Goal: Find specific page/section

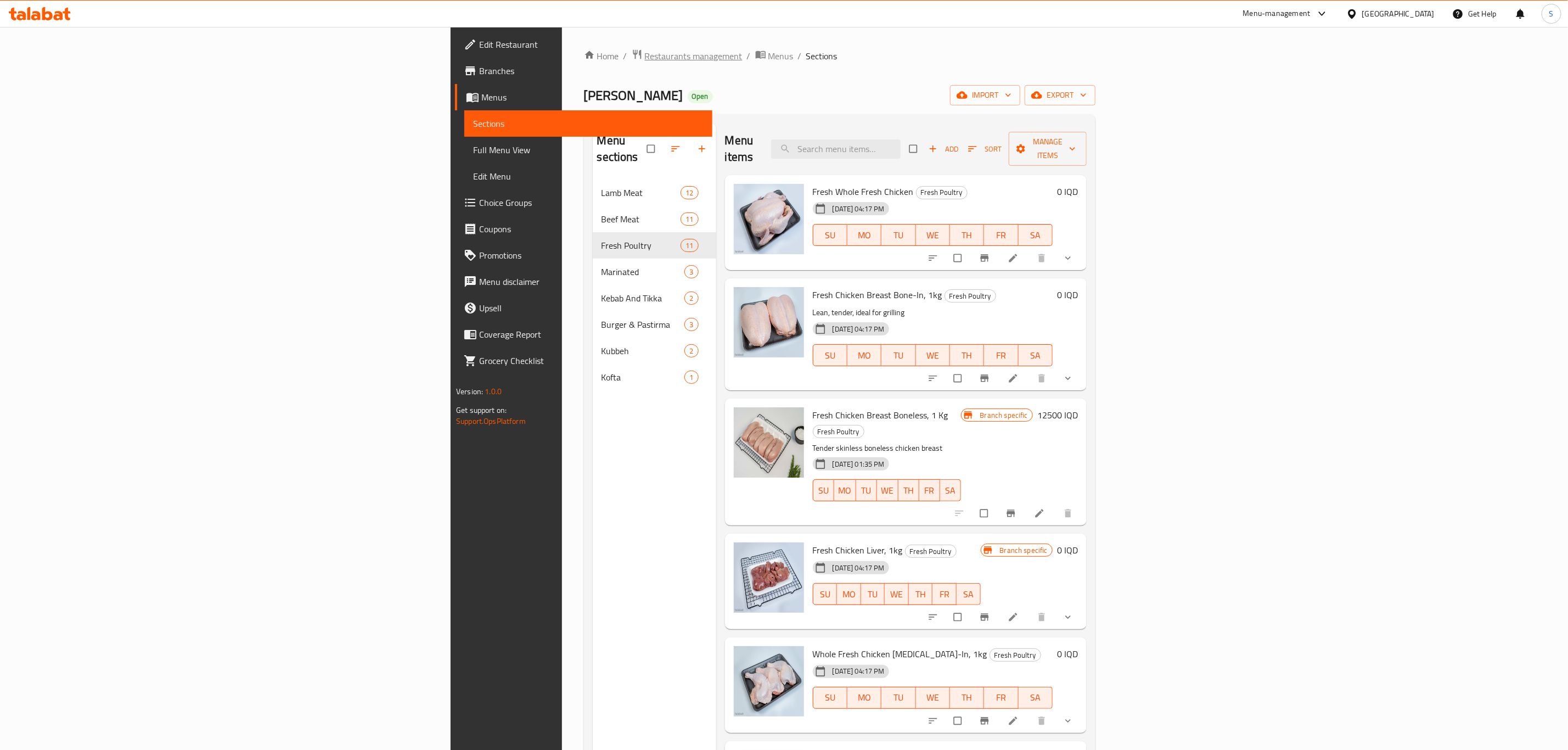
click at [645, 55] on span "Restaurants management" at bounding box center [694, 56] width 98 height 13
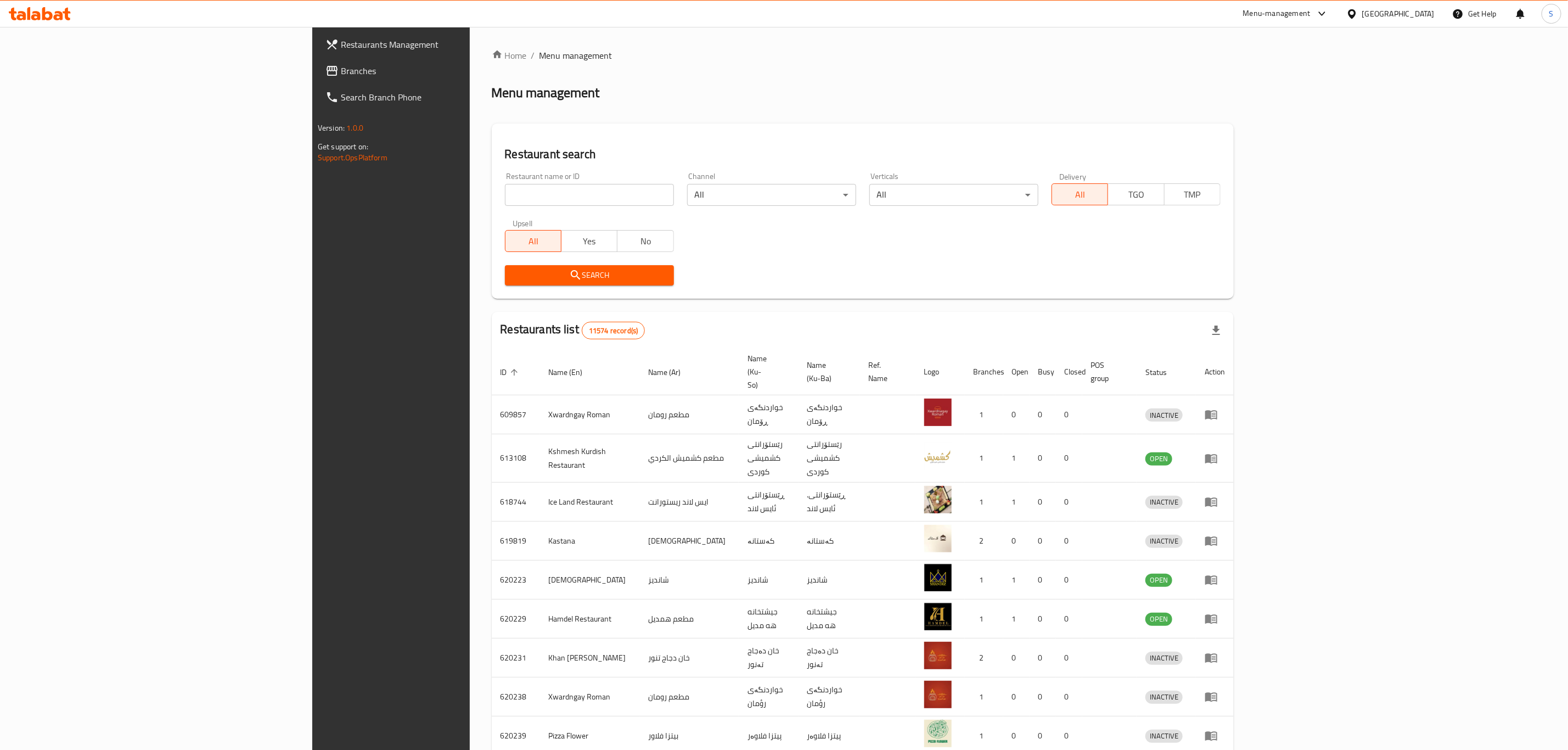
click at [1057, 191] on body "​ Menu-management [GEOGRAPHIC_DATA] Get Help S Restaurants Management Branches …" at bounding box center [784, 388] width 1568 height 723
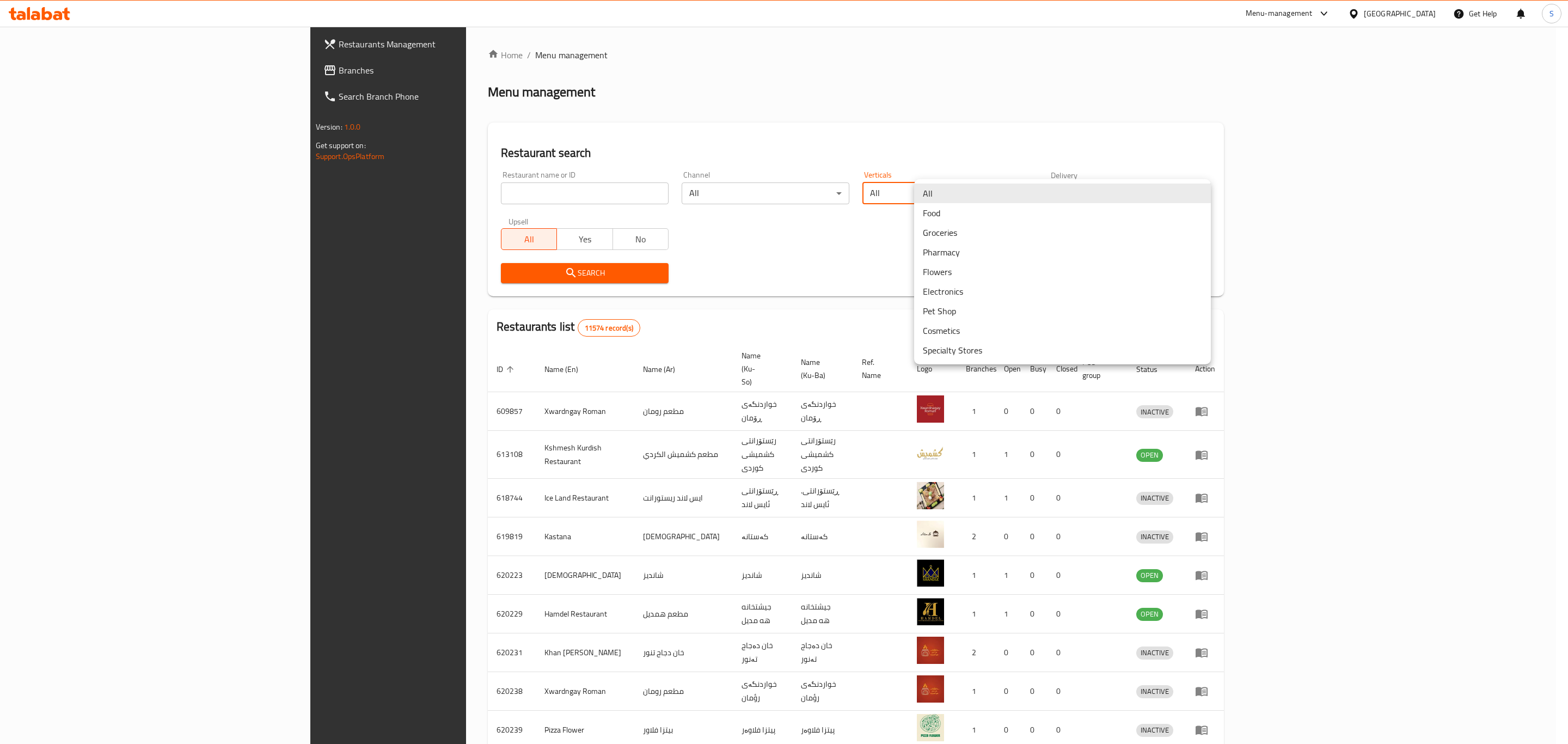
click at [1051, 235] on li "Groceries" at bounding box center [1062, 232] width 296 height 20
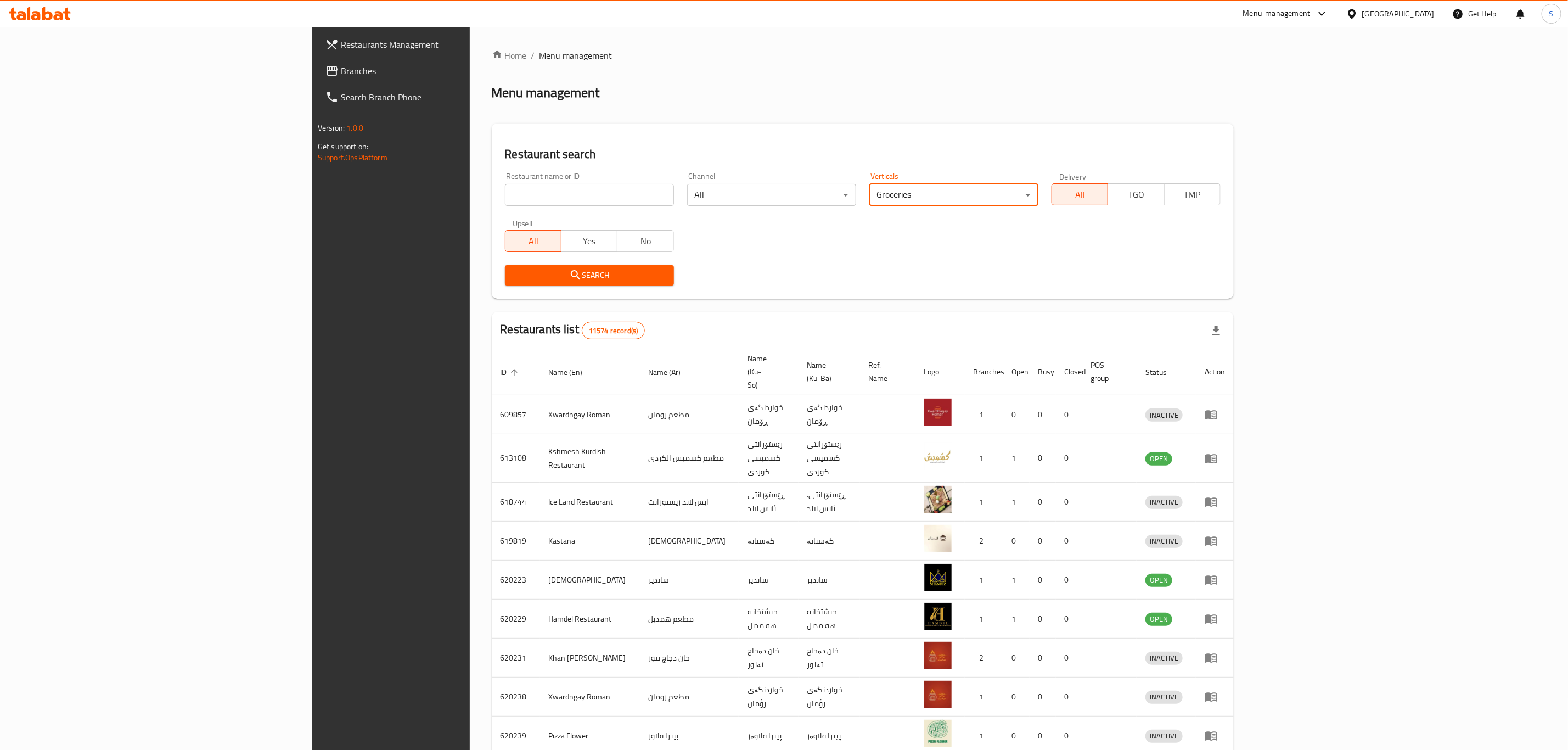
click at [532, 266] on button "Search" at bounding box center [589, 275] width 169 height 20
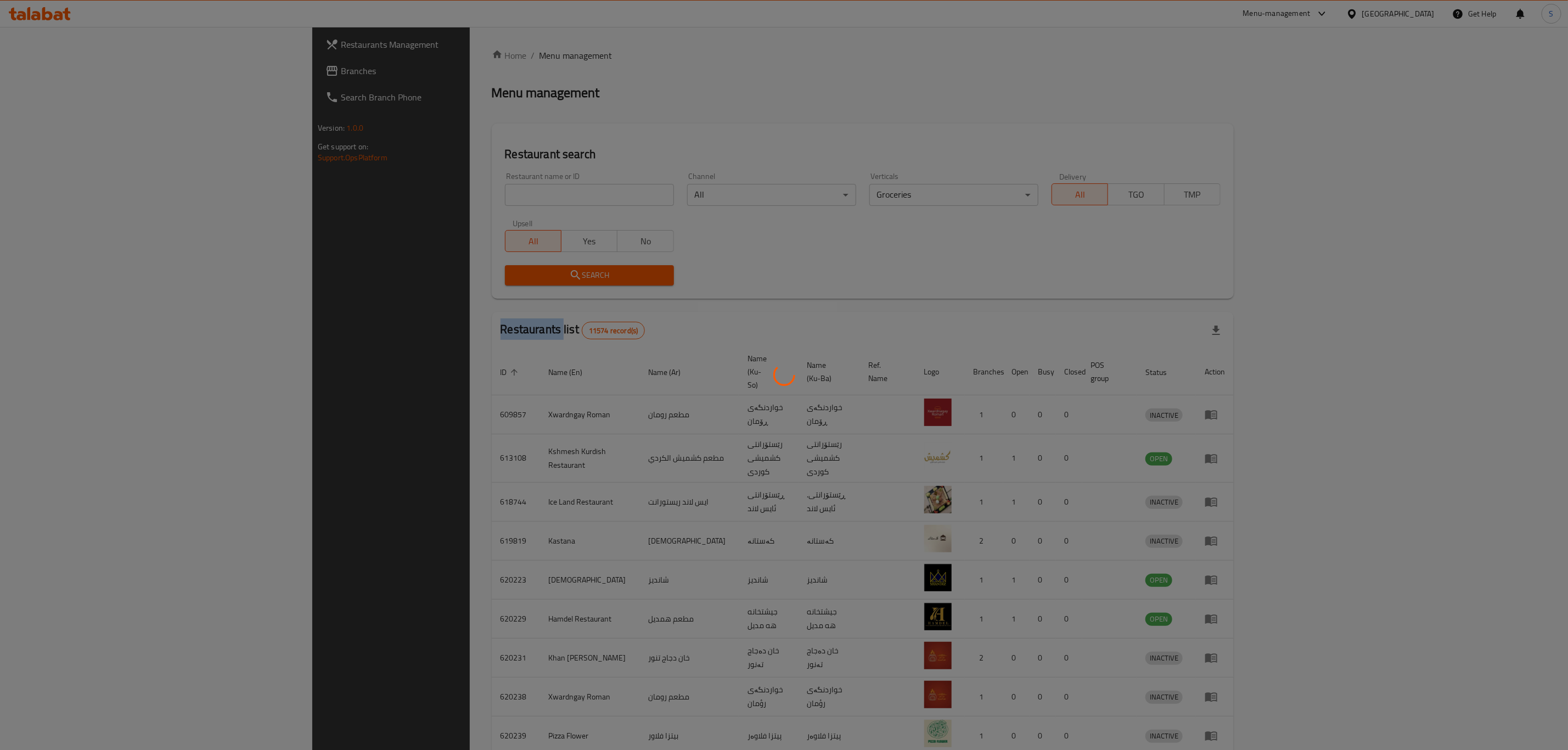
click at [532, 266] on div at bounding box center [784, 375] width 1568 height 750
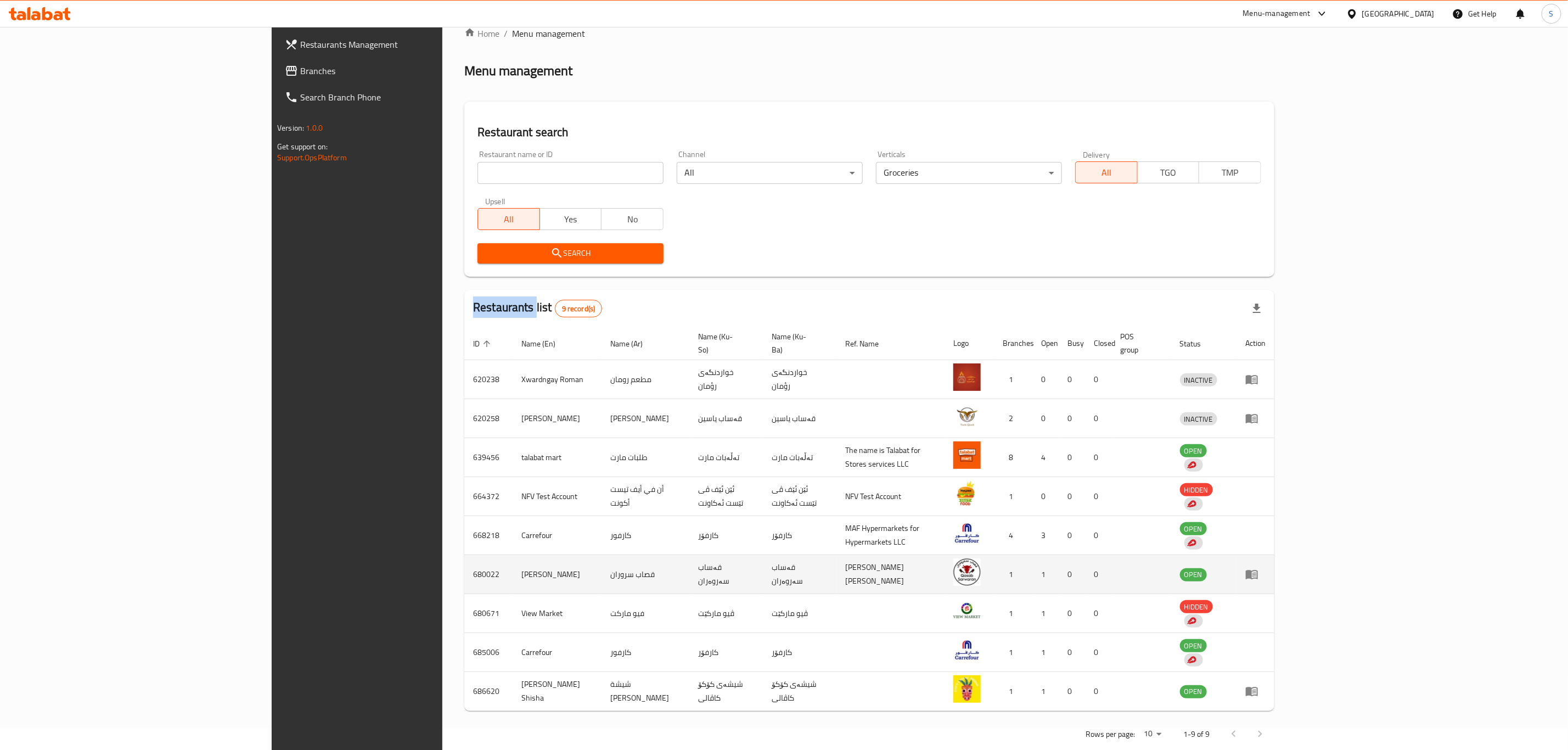
scroll to position [35, 0]
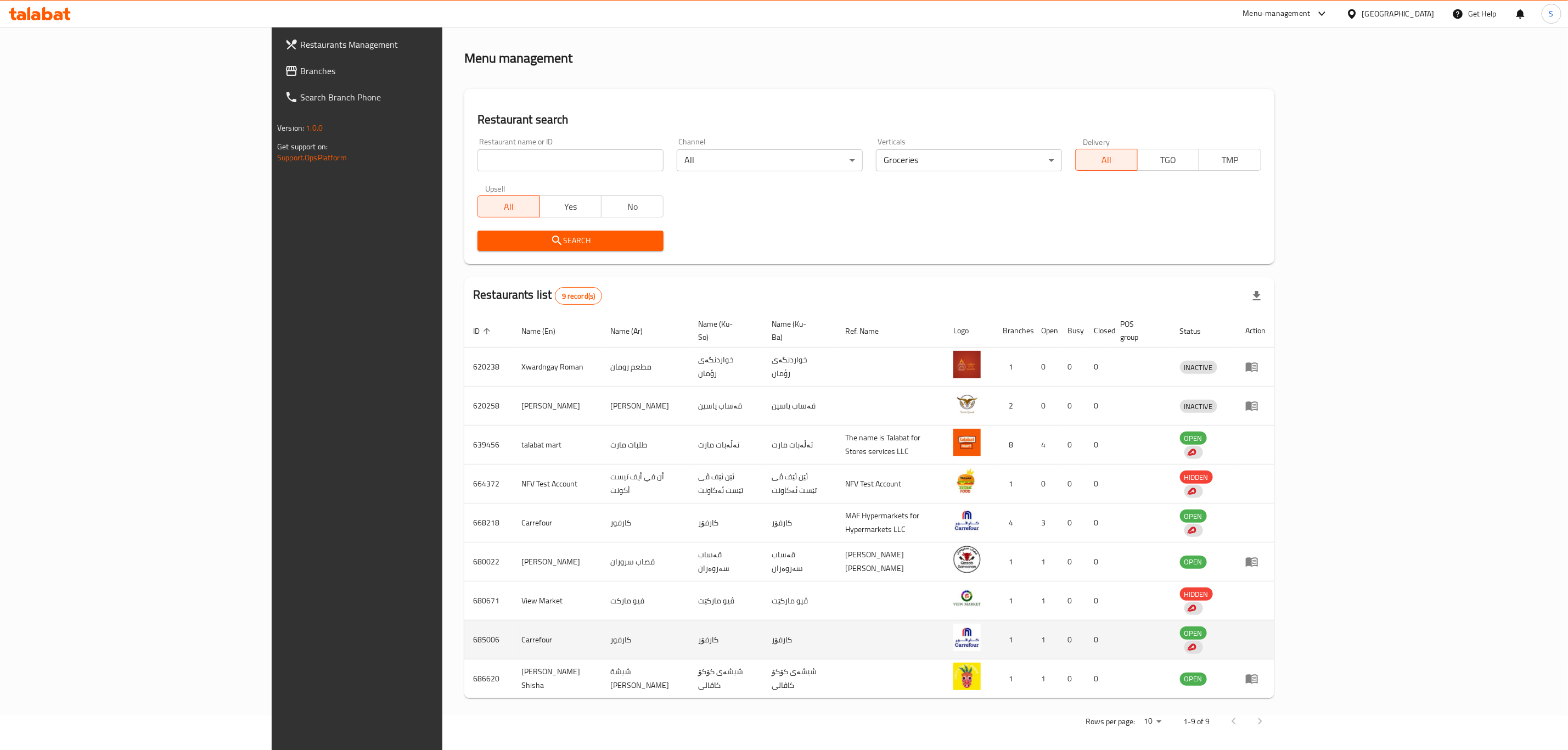
click at [464, 629] on td "685006" at bounding box center [488, 639] width 49 height 39
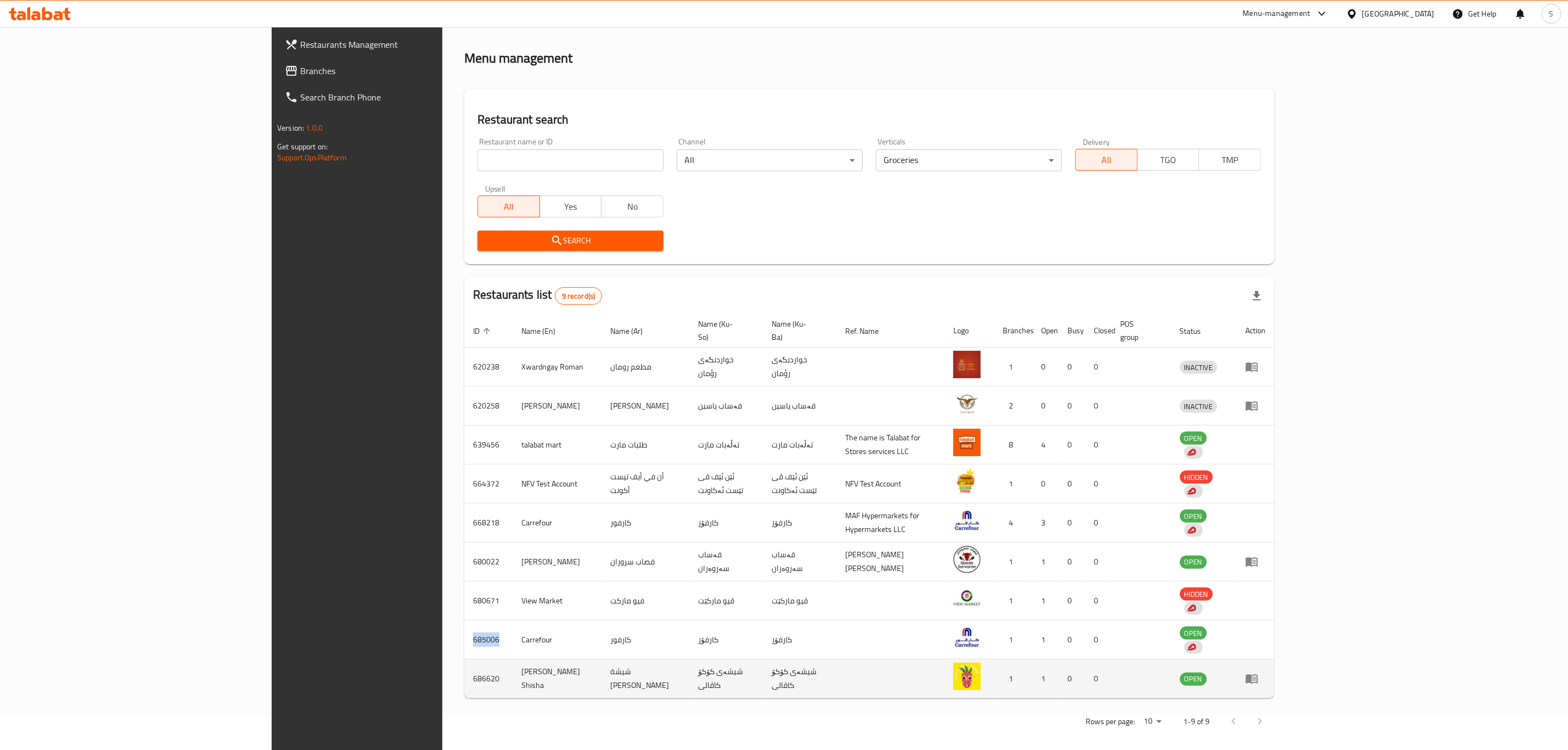
copy td "685006"
